Goal: Feedback & Contribution: Leave review/rating

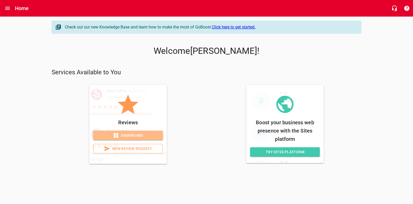
click at [142, 138] on span "Dashboard" at bounding box center [127, 135] width 61 height 6
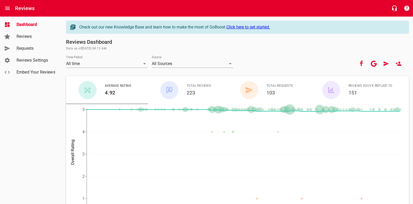
click at [14, 34] on link "Reviews" at bounding box center [31, 36] width 62 height 12
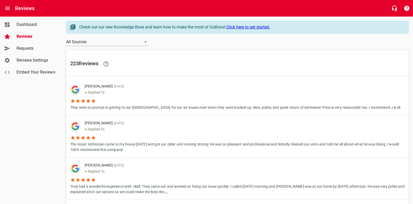
click at [24, 48] on span "Requests" at bounding box center [36, 48] width 39 height 6
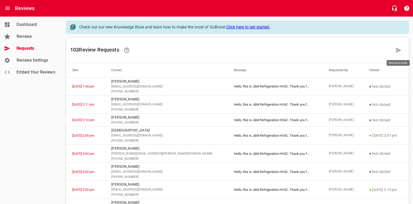
click at [401, 51] on icon at bounding box center [399, 50] width 6 height 6
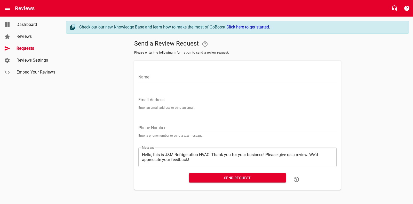
click at [194, 73] on input "Name" at bounding box center [237, 77] width 198 height 8
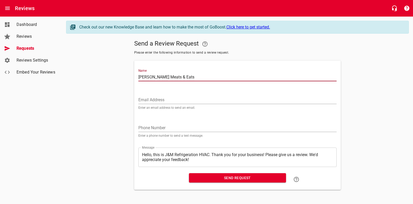
type input "[PERSON_NAME] Meats & Eats"
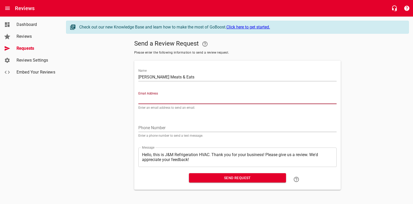
click at [165, 98] on input "Email Address" at bounding box center [237, 100] width 198 height 8
type input "[EMAIL_ADDRESS][DOMAIN_NAME]"
click at [151, 126] on input "tel" at bounding box center [237, 128] width 198 height 8
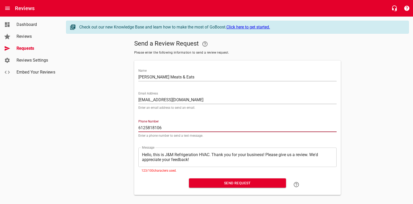
type input "6125818106"
click at [212, 160] on textarea "Hello, this is J&M Refrigeration HVAC. Thank you for your business! Please give…" at bounding box center [237, 157] width 191 height 10
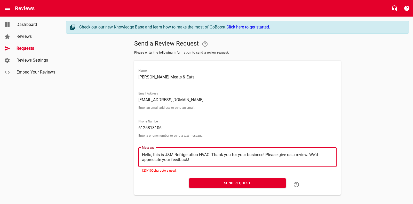
type textarea "Hello, this is J&M Refrigeration HVAC. Thank you for your business! Please give…"
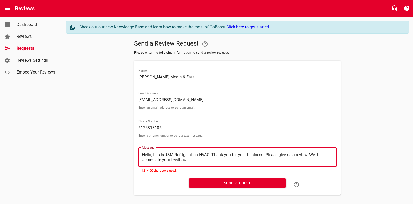
type textarea "Hello, this is J&M Refrigeration HVAC. Thank you for your business! Please give…"
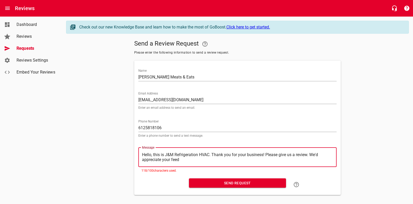
type textarea "Hello, this is J&M Refrigeration HVAC. Thank you for your business! Please give…"
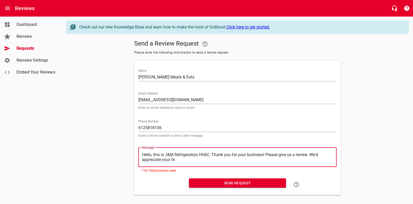
type textarea "Hello, this is J&M Refrigeration HVAC. Thank you for your business! Please give…"
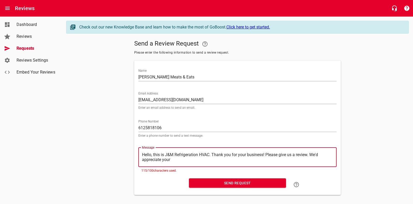
type textarea "Hello, this is J&M Refrigeration HVAC. Thank you for your business! Please give…"
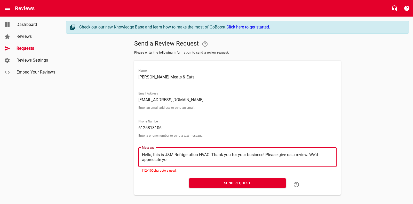
type textarea "Hello, this is J&M Refrigeration HVAC. Thank you for your business! Please give…"
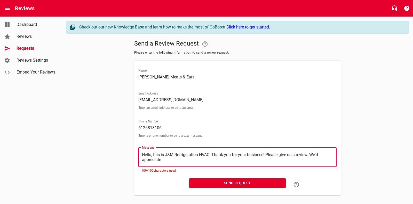
type textarea "Hello, this is J&M Refrigeration HVAC. Thank you for your business! Please give…"
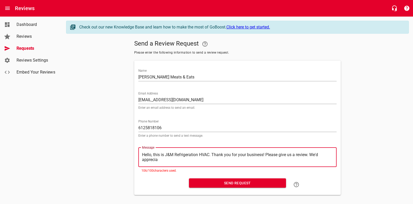
type textarea "Hello, this is J&M Refrigeration HVAC. Thank you for your business! Please give…"
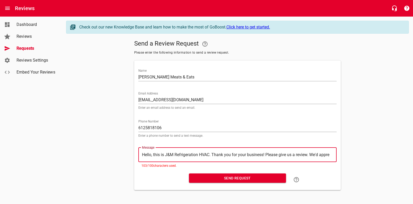
type textarea "Hello, this is J&M Refrigeration HVAC. Thank you for your business! Please give…"
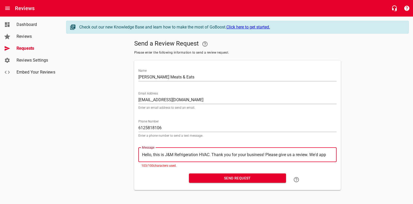
type textarea "Hello, this is J&M Refrigeration HVAC. Thank you for your business! Please give…"
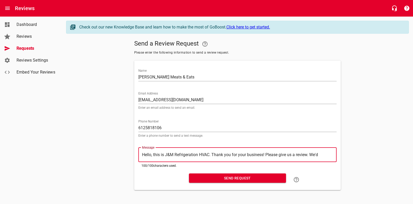
type textarea "Hello, this is J&M Refrigeration HVAC. Thank you for your business! Please give…"
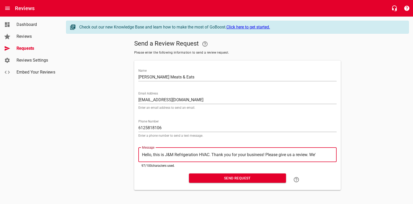
type textarea "Hello, this is J&M Refrigeration HVAC. Thank you for your business! Please give…"
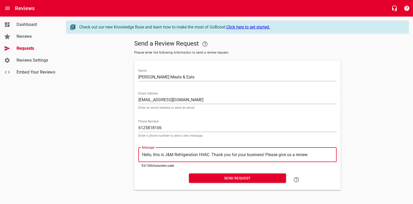
type textarea "Hello, this is J&M Refrigeration HVAC. Thank you for your business! Please give…"
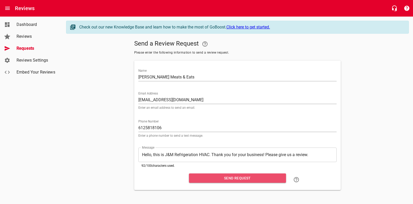
drag, startPoint x: 229, startPoint y: 178, endPoint x: 226, endPoint y: 180, distance: 3.9
click at [229, 178] on span "Send Request" at bounding box center [237, 178] width 89 height 6
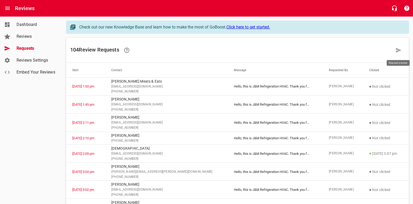
click at [396, 50] on icon at bounding box center [399, 50] width 6 height 6
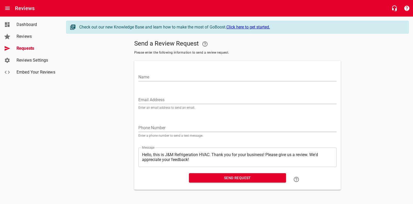
click at [141, 77] on input "Name" at bounding box center [237, 77] width 198 height 8
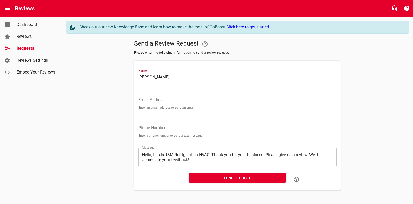
type input "[PERSON_NAME]"
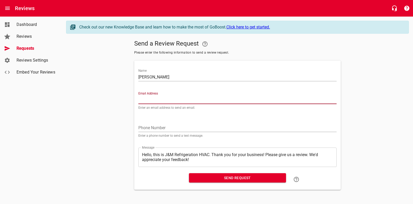
click at [164, 99] on input "Email Address" at bounding box center [237, 100] width 198 height 8
type input "[EMAIL_ADDRESS][DOMAIN_NAME]"
drag, startPoint x: 152, startPoint y: 126, endPoint x: 124, endPoint y: 110, distance: 32.3
click at [152, 126] on input "tel" at bounding box center [237, 128] width 198 height 8
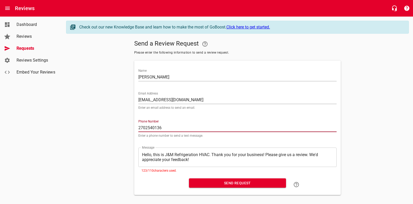
type input "2702540136"
click at [194, 159] on textarea "Hello, this is J&M Refrigeration HVAC. Thank you for your business! Please give…" at bounding box center [237, 157] width 191 height 10
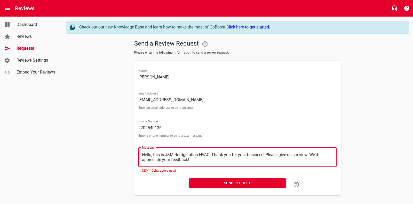
type textarea "Hello, this is J&M Refrigeration HVAC. Thank you for your business! Please give…"
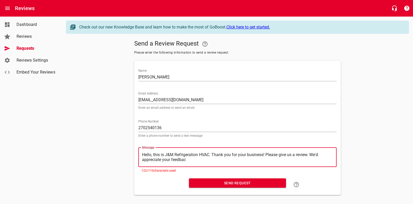
type textarea "Hello, this is J&M Refrigeration HVAC. Thank you for your business! Please give…"
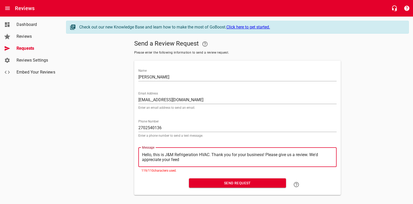
type textarea "Hello, this is J&M Refrigeration HVAC. Thank you for your business! Please give…"
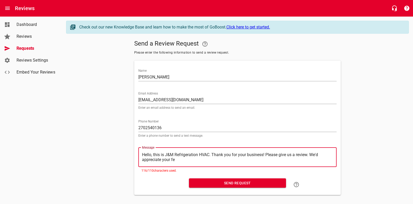
type textarea "Hello, this is J&M Refrigeration HVAC. Thank you for your business! Please give…"
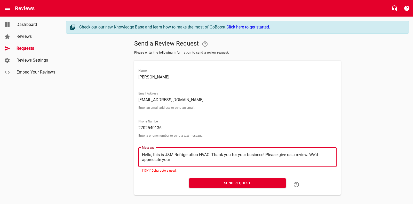
type textarea "Hello, this is J&M Refrigeration HVAC. Thank you for your business! Please give…"
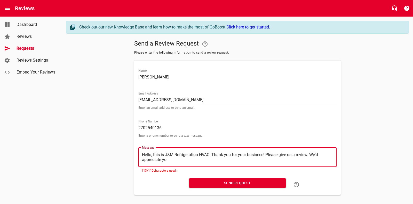
type textarea "Hello, this is J&M Refrigeration HVAC. Thank you for your business! Please give…"
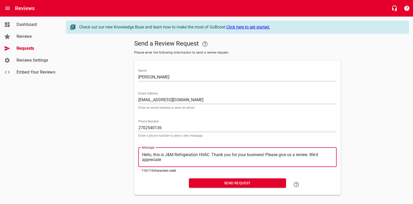
type textarea "Hello, this is J&M Refrigeration HVAC. Thank you for your business! Please give…"
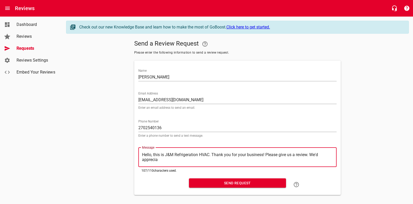
type textarea "Hello, this is J&M Refrigeration HVAC. Thank you for your business! Please give…"
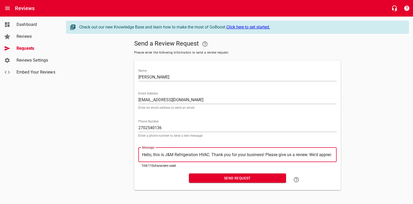
type textarea "Hello, this is J&M Refrigeration HVAC. Thank you for your business! Please give…"
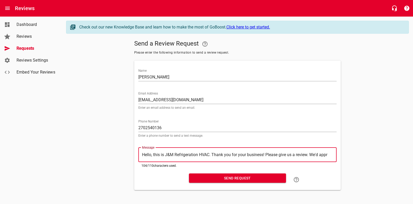
type textarea "Hello, this is J&M Refrigeration HVAC. Thank you for your business! Please give…"
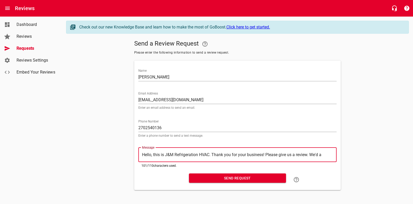
type textarea "Hello, this is J&M Refrigeration HVAC. Thank you for your business! Please give…"
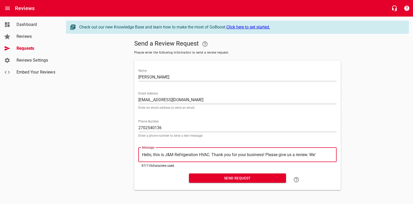
type textarea "Hello, this is J&M Refrigeration HVAC. Thank you for your business! Please give…"
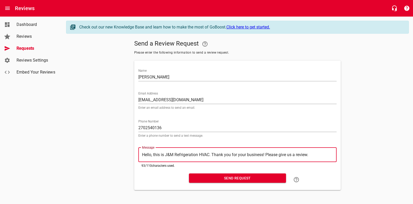
type textarea "Hello, this is J&M Refrigeration HVAC. Thank you for your business! Please give…"
click at [224, 175] on span "Send Request" at bounding box center [237, 178] width 89 height 6
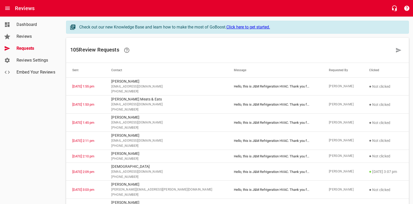
scroll to position [1, 0]
click at [402, 48] on icon at bounding box center [399, 49] width 6 height 6
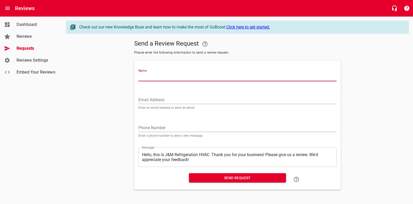
click at [157, 79] on input "Name" at bounding box center [237, 77] width 198 height 8
type input "[PERSON_NAME]"
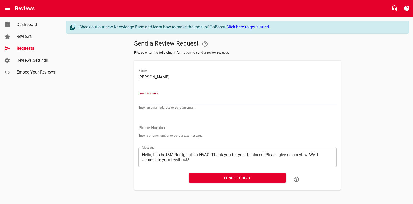
click at [149, 98] on input "Email Address" at bounding box center [237, 100] width 198 height 8
type input "[EMAIL_ADDRESS][DOMAIN_NAME]"
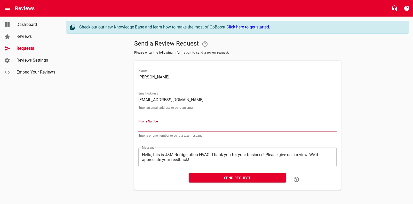
drag, startPoint x: 146, startPoint y: 127, endPoint x: 121, endPoint y: 113, distance: 28.3
click at [146, 127] on input "tel" at bounding box center [237, 128] width 198 height 8
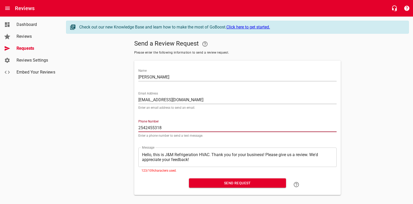
type input "2542455318"
click at [201, 165] on div "​ Hello, this is J&M Refrigeration HVAC. Thank you for your business! Please gi…" at bounding box center [237, 156] width 198 height 19
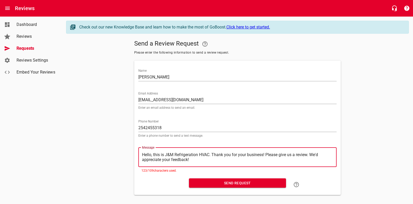
type textarea "Hello, this is J&M Refrigeration HVAC. Thank you for your business! Please give…"
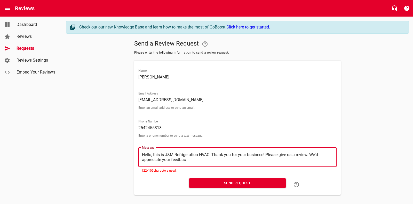
type textarea "Hello, this is J&M Refrigeration HVAC. Thank you for your business! Please give…"
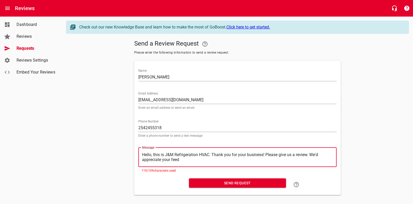
type textarea "Hello, this is J&M Refrigeration HVAC. Thank you for your business! Please give…"
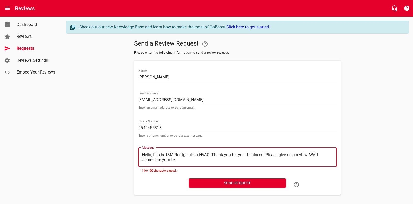
type textarea "Hello, this is J&M Refrigeration HVAC. Thank you for your business! Please give…"
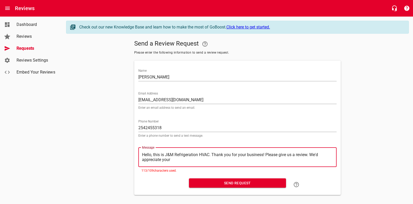
type textarea "Hello, this is J&M Refrigeration HVAC. Thank you for your business! Please give…"
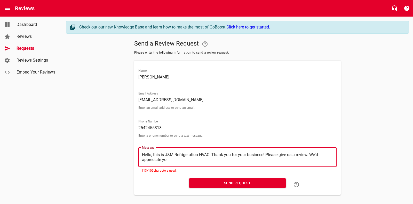
type textarea "Hello, this is J&M Refrigeration HVAC. Thank you for your business! Please give…"
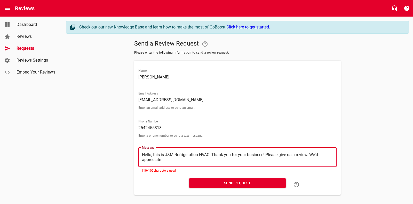
type textarea "Hello, this is J&M Refrigeration HVAC. Thank you for your business! Please give…"
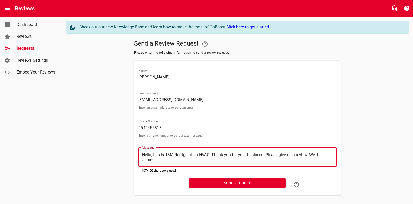
type textarea "Hello, this is J&M Refrigeration HVAC. Thank you for your business! Please give…"
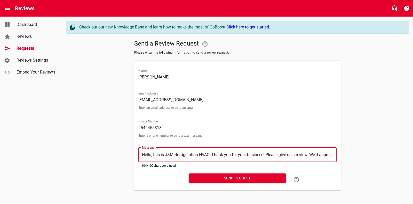
type textarea "Hello, this is J&M Refrigeration HVAC. Thank you for your business! Please give…"
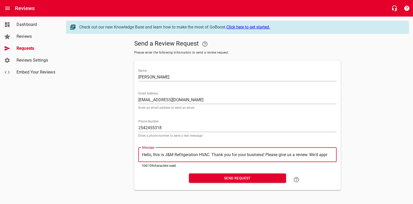
type textarea "Hello, this is J&M Refrigeration HVAC. Thank you for your business! Please give…"
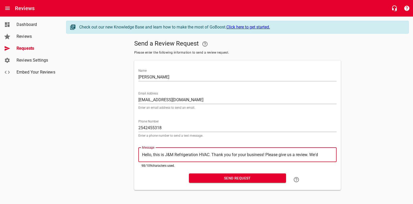
type textarea "Hello, this is J&M Refrigeration HVAC. Thank you for your business! Please give…"
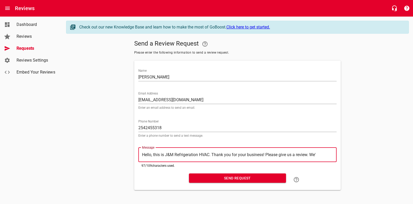
type textarea "Hello, this is J&M Refrigeration HVAC. Thank you for your business! Please give…"
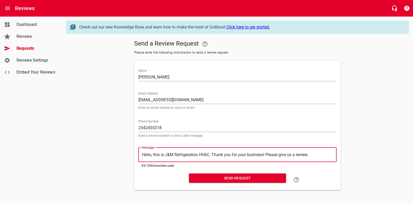
type textarea "Hello, this is J&M Refrigeration HVAC. Thank you for your business! Please give…"
click at [217, 178] on span "Send Request" at bounding box center [237, 178] width 89 height 6
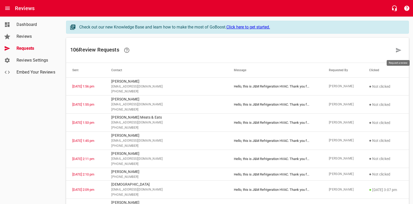
click at [399, 51] on icon at bounding box center [398, 50] width 5 height 5
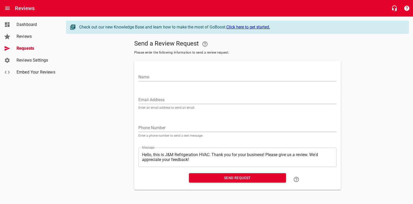
click at [165, 76] on input "Name" at bounding box center [237, 77] width 198 height 8
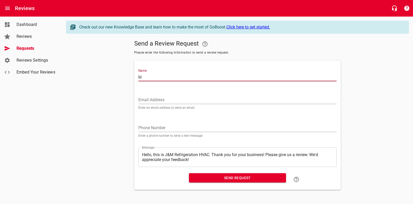
type input "b"
type input "[PERSON_NAME]"
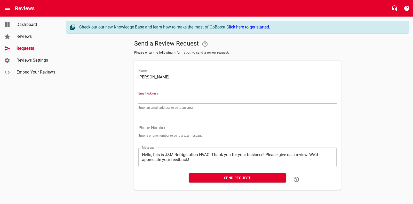
click at [145, 98] on input "Email Address" at bounding box center [237, 100] width 198 height 8
type input "[EMAIL_ADDRESS][DOMAIN_NAME]"
click at [146, 123] on div "Phone Number Enter a phone number to send a text message." at bounding box center [237, 128] width 198 height 18
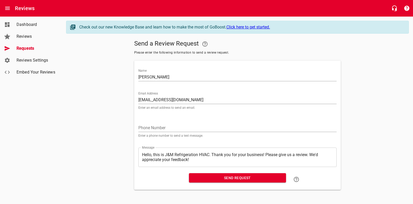
drag, startPoint x: 145, startPoint y: 126, endPoint x: 146, endPoint y: 124, distance: 2.7
click at [145, 125] on input "tel" at bounding box center [237, 128] width 198 height 8
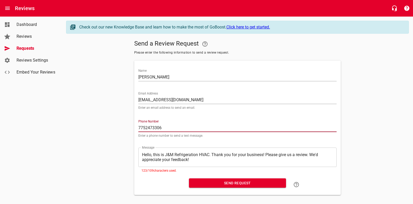
type input "7752473306"
click at [197, 162] on div "​ Hello, this is J&M Refrigeration HVAC. Thank you for your business! Please gi…" at bounding box center [237, 156] width 198 height 19
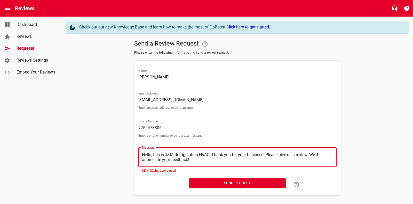
type textarea "Hello, this is J&M Refrigeration HVAC. Thank you for your business! Please give…"
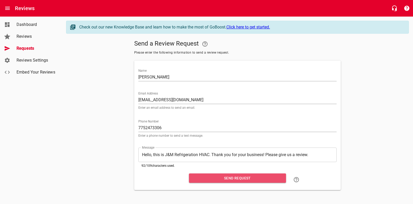
click at [213, 176] on span "Send Request" at bounding box center [237, 178] width 89 height 6
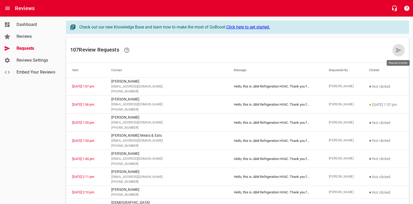
click at [401, 48] on icon at bounding box center [399, 50] width 6 height 6
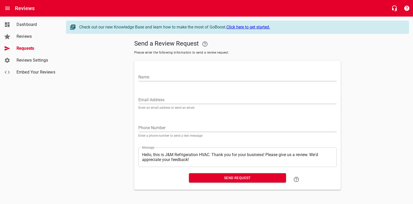
click at [153, 76] on input "Name" at bounding box center [237, 77] width 198 height 8
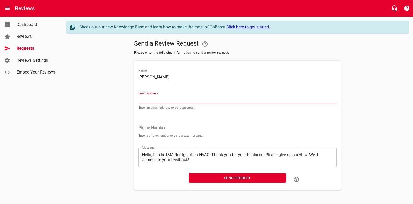
click at [146, 98] on input "Email Address" at bounding box center [237, 100] width 198 height 8
click at [161, 127] on input "tel" at bounding box center [237, 128] width 198 height 8
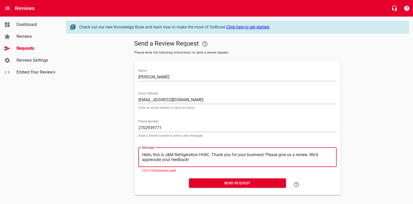
click at [199, 161] on textarea "Hello, this is J&M Refrigeration HVAC. Thank you for your business! Please give…" at bounding box center [237, 157] width 191 height 10
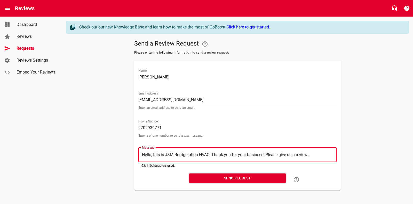
click at [223, 176] on span "Send Request" at bounding box center [237, 178] width 89 height 6
